Goal: Information Seeking & Learning: Learn about a topic

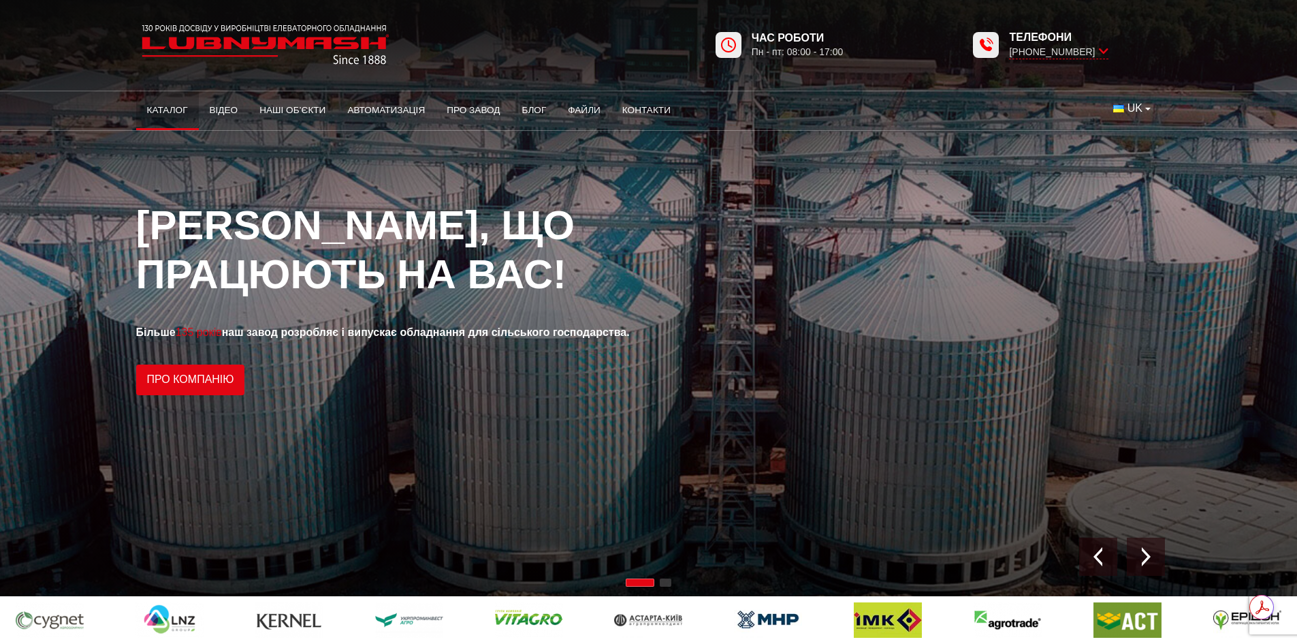
click at [162, 105] on link "Каталог" at bounding box center [167, 110] width 63 height 30
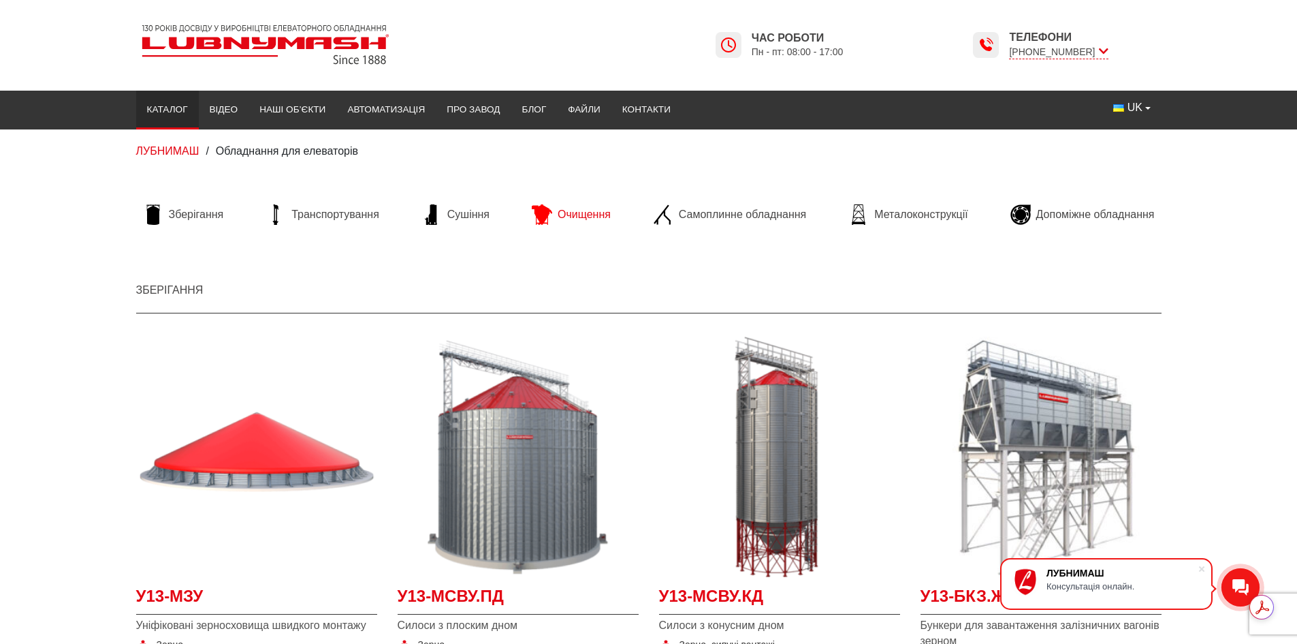
click at [595, 215] on span "Очищення" at bounding box center [584, 214] width 53 height 15
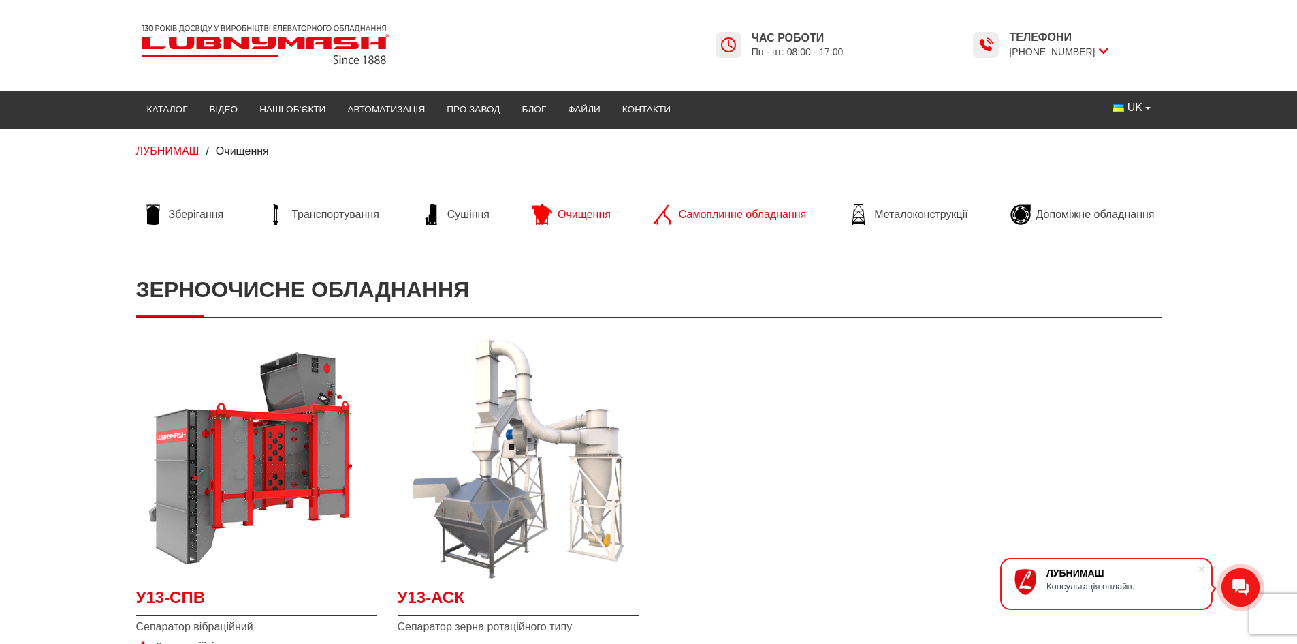
click at [712, 217] on span "Самоплинне обладнання" at bounding box center [742, 214] width 127 height 15
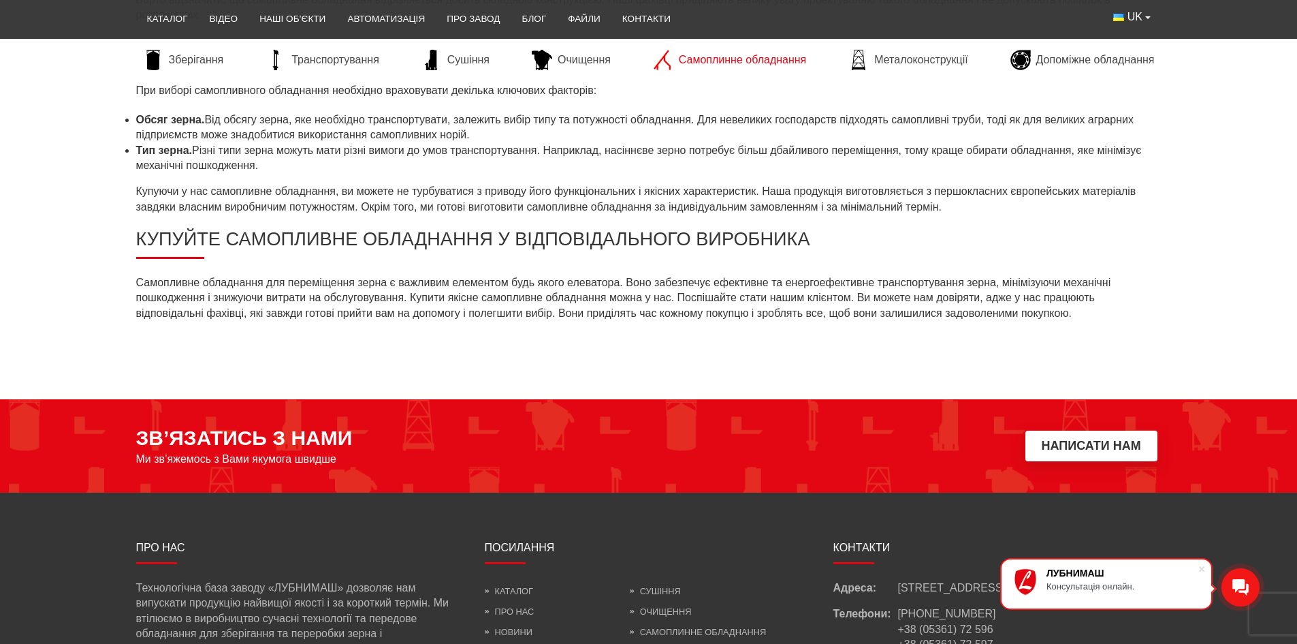
scroll to position [1090, 0]
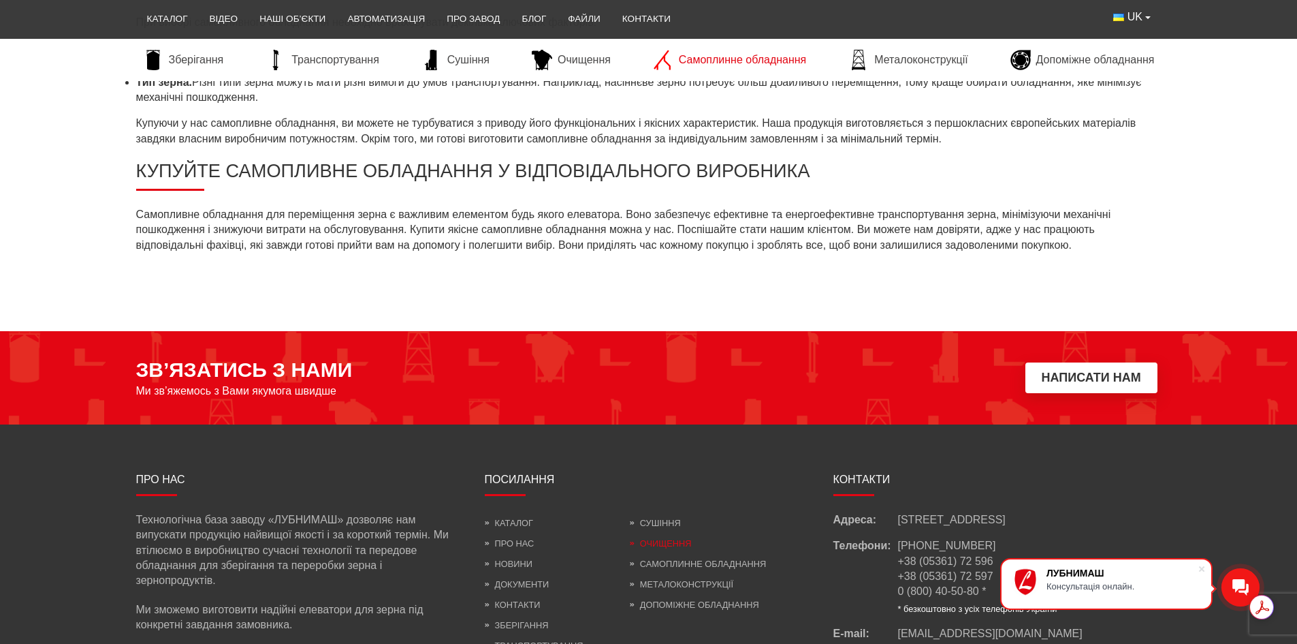
click at [660, 545] on link "Очищення" at bounding box center [661, 543] width 62 height 10
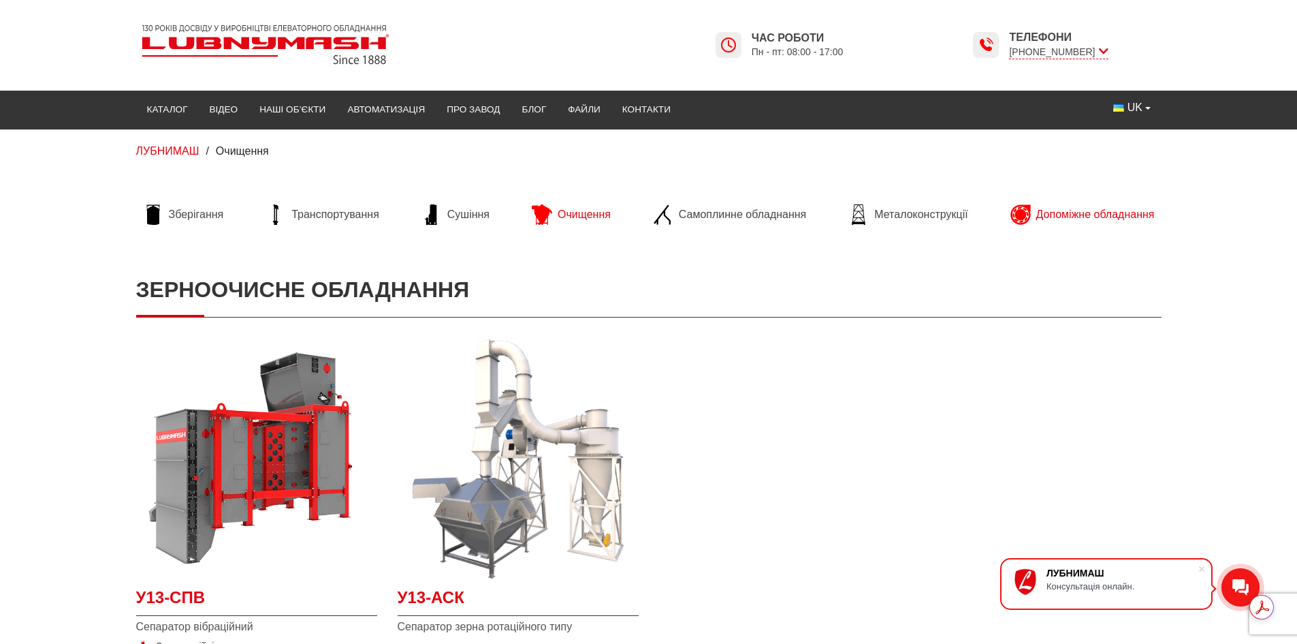
click at [1085, 217] on span "Допоміжне обладнання" at bounding box center [1095, 214] width 118 height 15
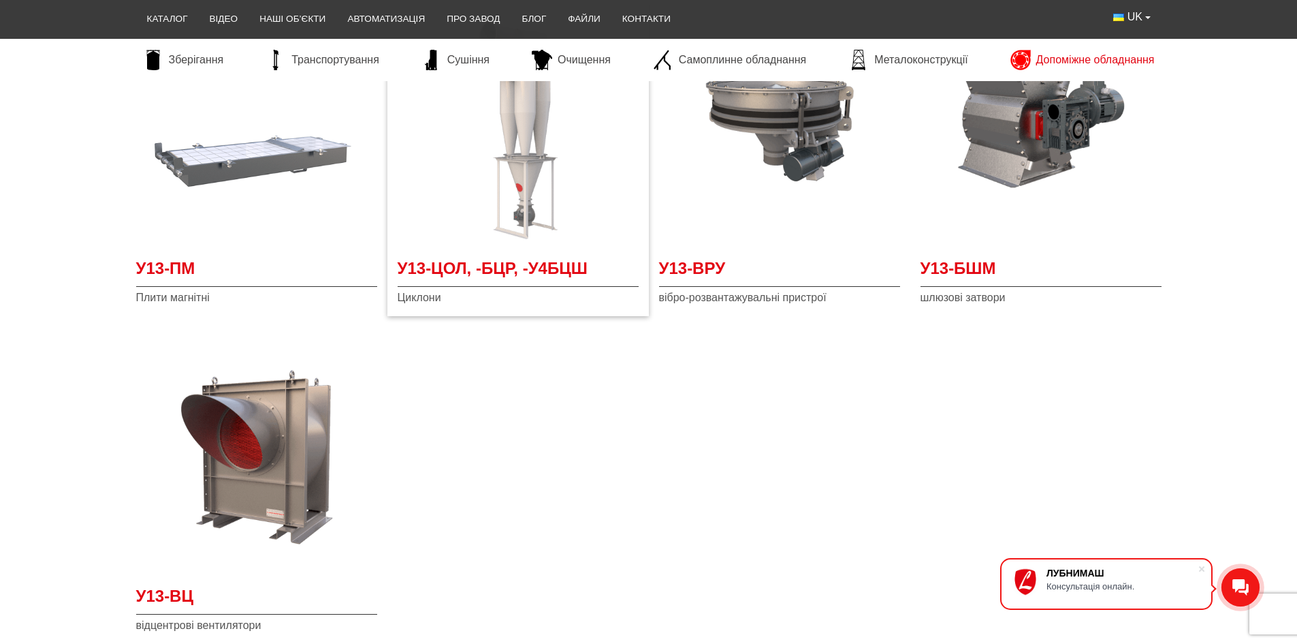
scroll to position [340, 0]
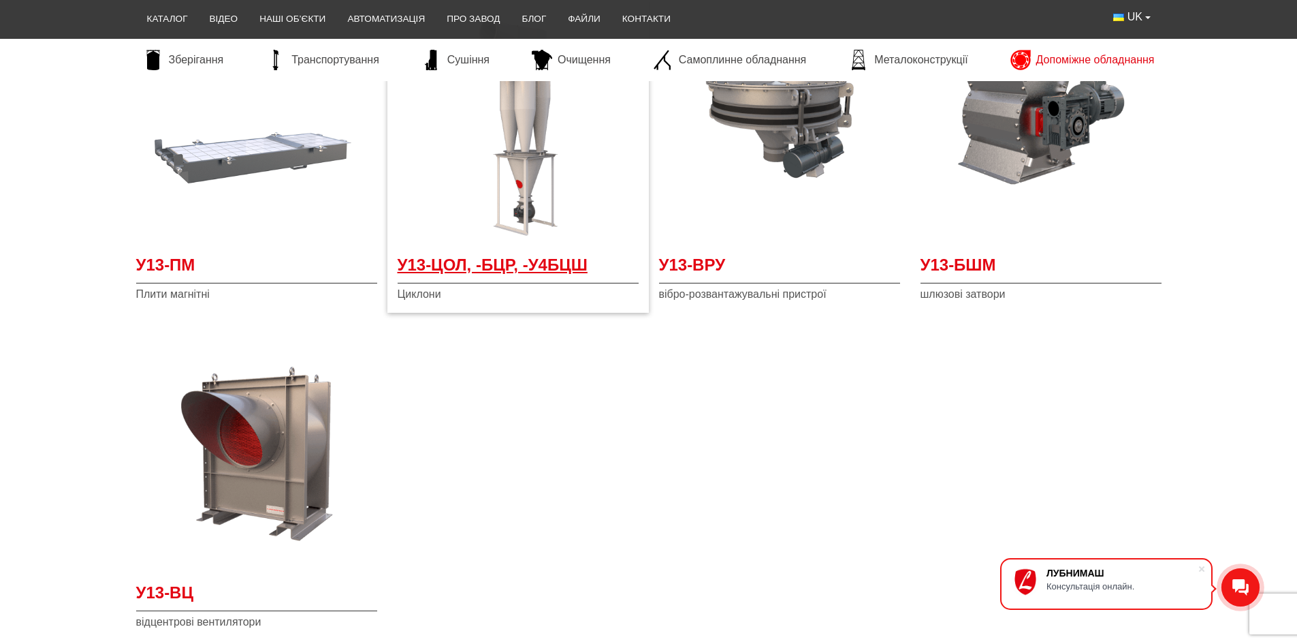
click at [441, 266] on span "У13-ЦОЛ, -БЦР, -У4БЦШ" at bounding box center [518, 268] width 241 height 31
